Goal: Task Accomplishment & Management: Complete application form

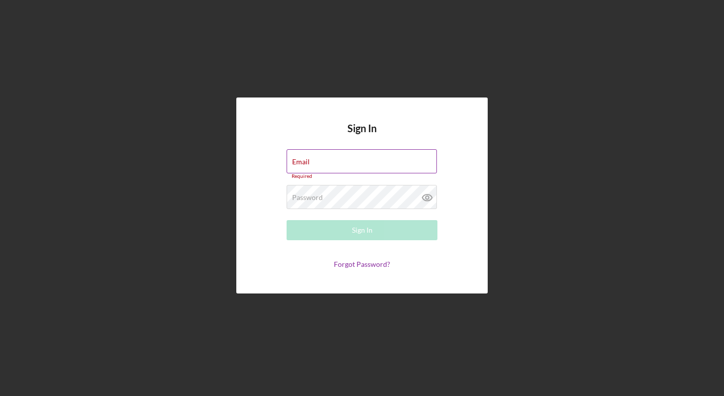
type input "frankie@gustusvitae.com"
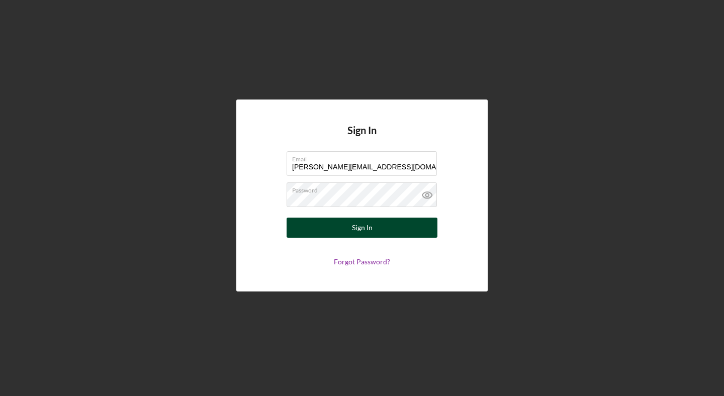
click at [375, 231] on button "Sign In" at bounding box center [362, 228] width 151 height 20
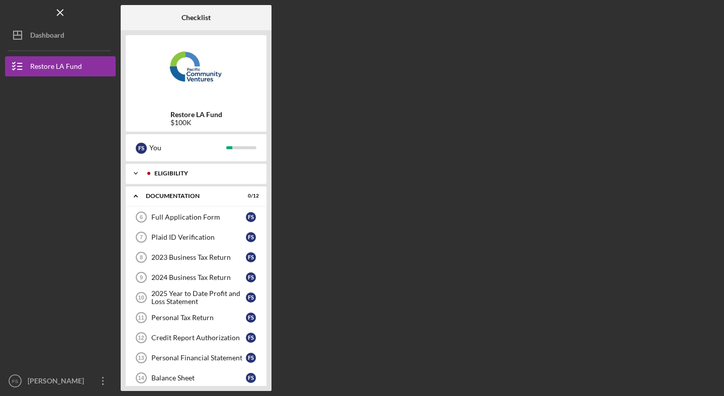
click at [200, 173] on div "Eligibility" at bounding box center [204, 173] width 100 height 6
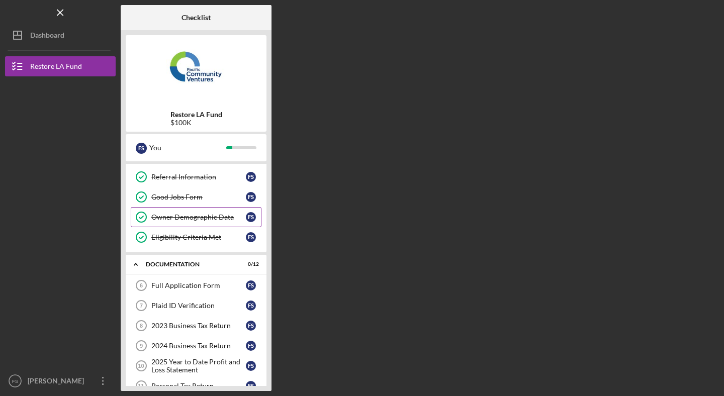
scroll to position [96, 0]
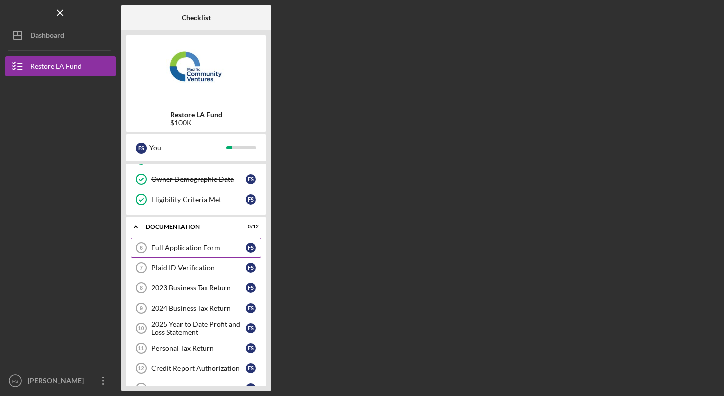
click at [192, 249] on div "Full Application Form" at bounding box center [198, 248] width 95 height 8
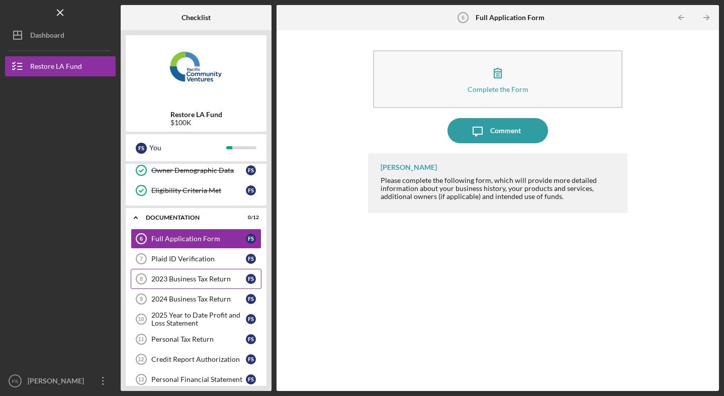
scroll to position [102, 0]
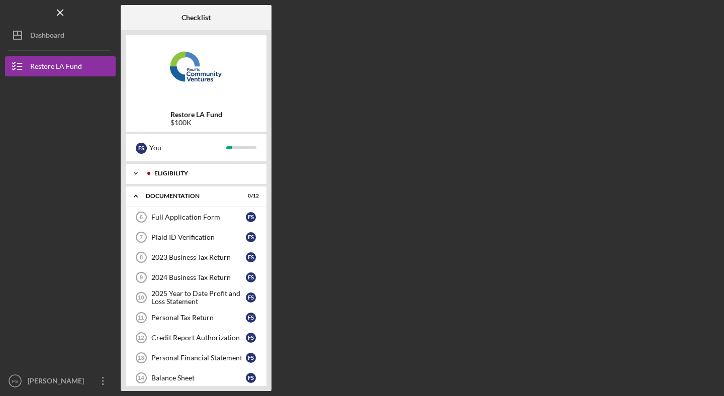
click at [145, 176] on icon "Icon/Expander" at bounding box center [136, 173] width 20 height 20
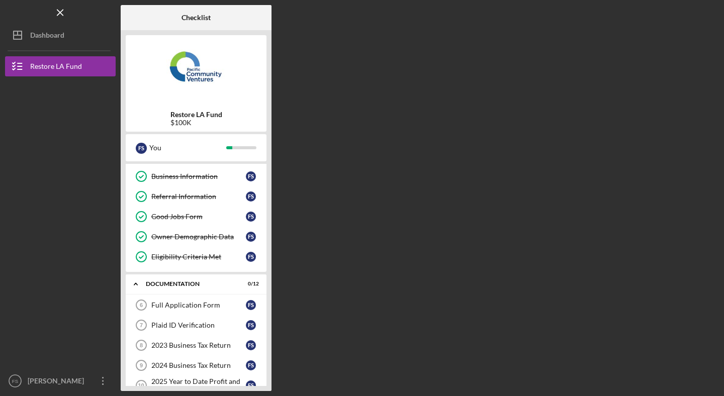
scroll to position [41, 0]
